Goal: Feedback & Contribution: Leave review/rating

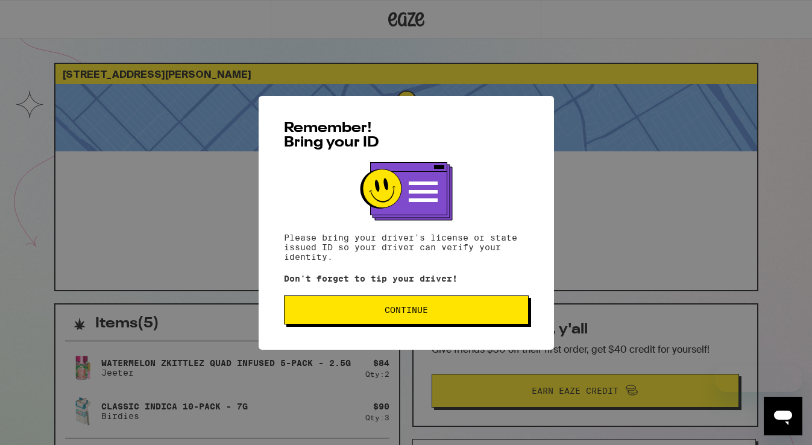
click at [513, 319] on button "Continue" at bounding box center [406, 309] width 245 height 29
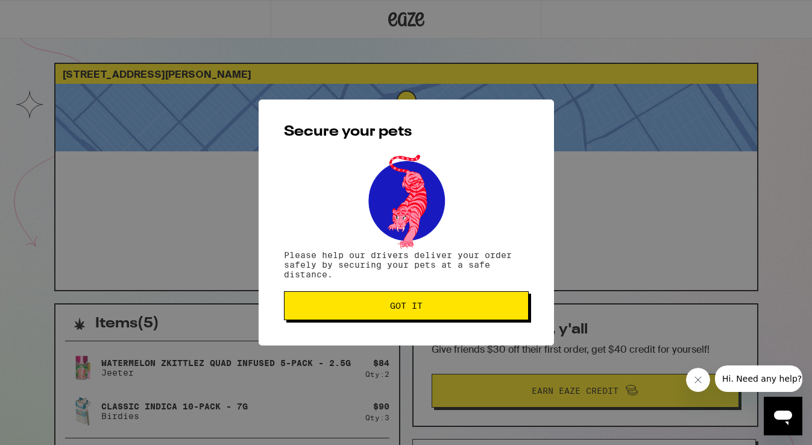
click at [513, 319] on button "Got it" at bounding box center [406, 305] width 245 height 29
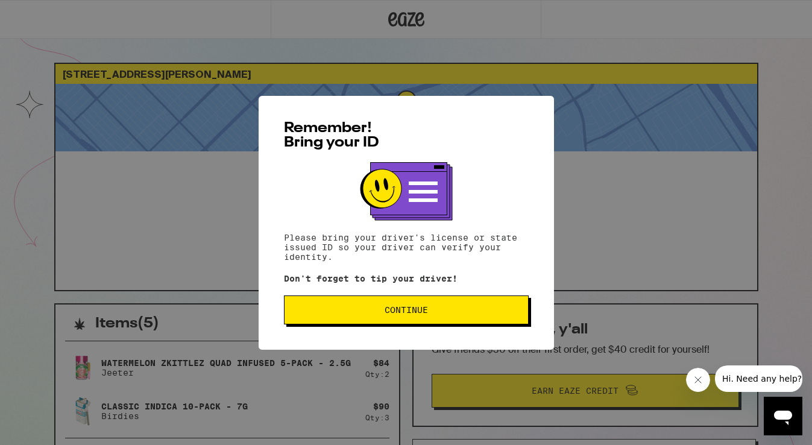
click at [406, 313] on span "Continue" at bounding box center [405, 310] width 43 height 8
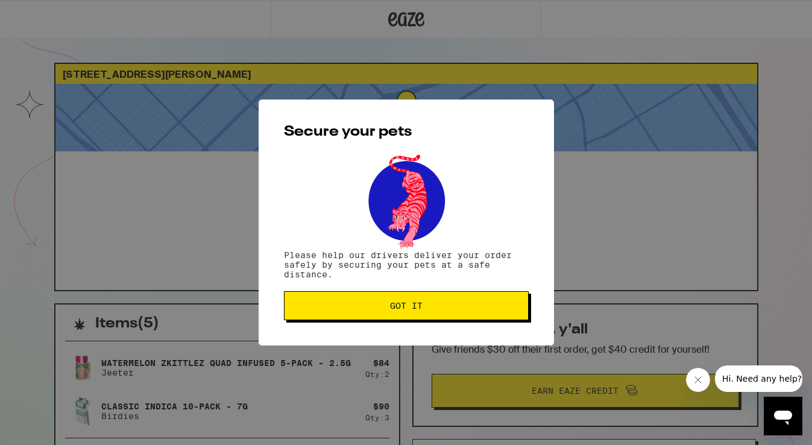
click at [494, 313] on button "Got it" at bounding box center [406, 305] width 245 height 29
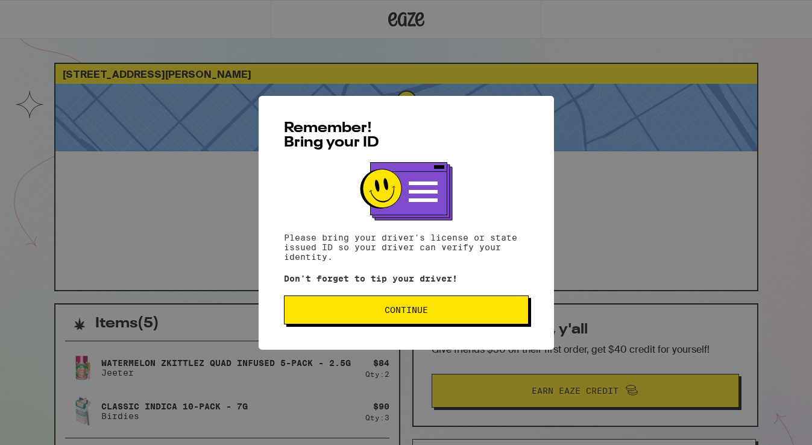
click at [429, 322] on button "Continue" at bounding box center [406, 309] width 245 height 29
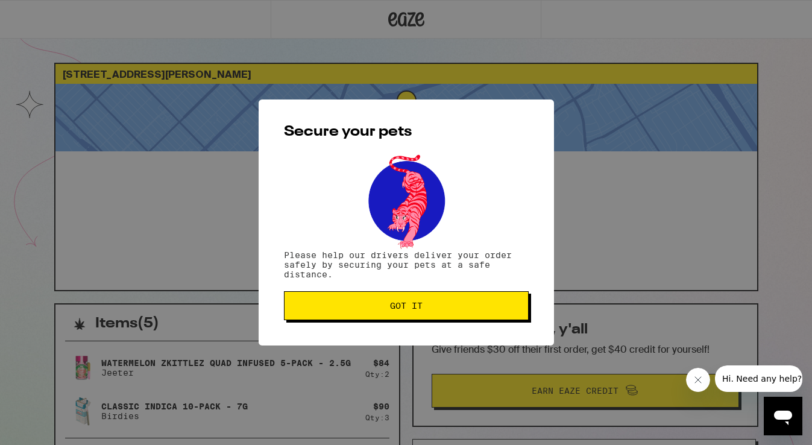
click at [434, 319] on button "Got it" at bounding box center [406, 305] width 245 height 29
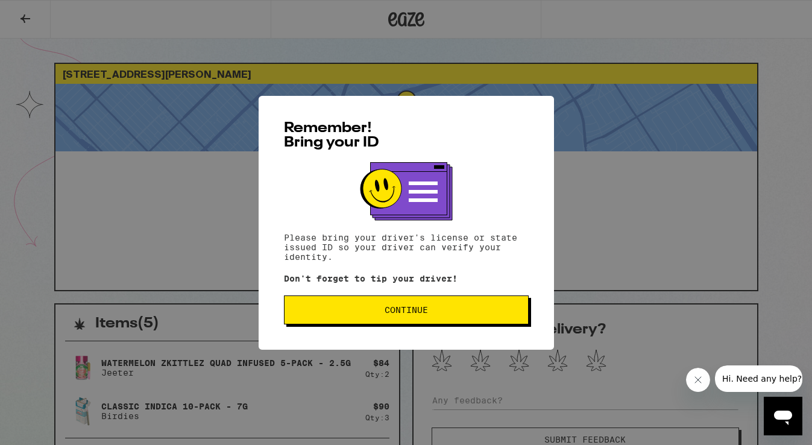
click at [401, 312] on span "Continue" at bounding box center [405, 310] width 43 height 8
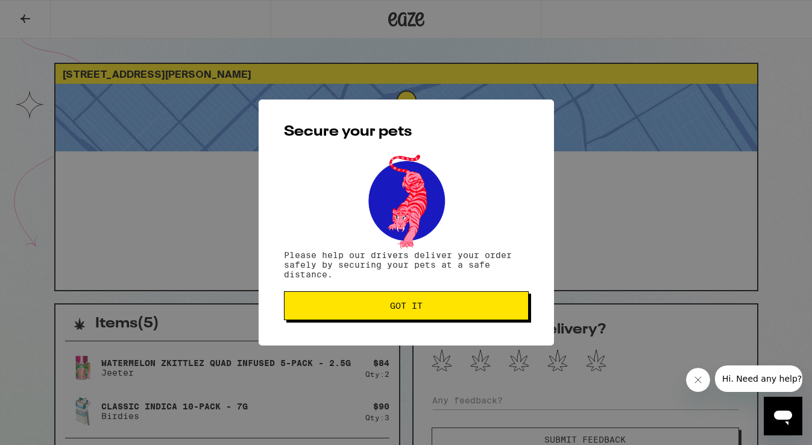
click at [503, 310] on span "Got it" at bounding box center [406, 305] width 224 height 8
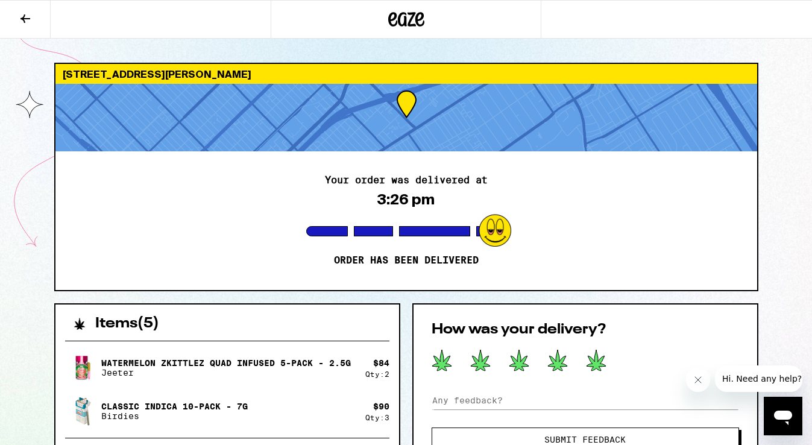
click at [602, 360] on icon at bounding box center [595, 360] width 19 height 21
click at [497, 399] on input at bounding box center [584, 400] width 307 height 18
type input "Super fast and simple. Eaze is the best!"
click at [541, 433] on button "Submit Feedback" at bounding box center [584, 439] width 307 height 24
